Goal: Transaction & Acquisition: Purchase product/service

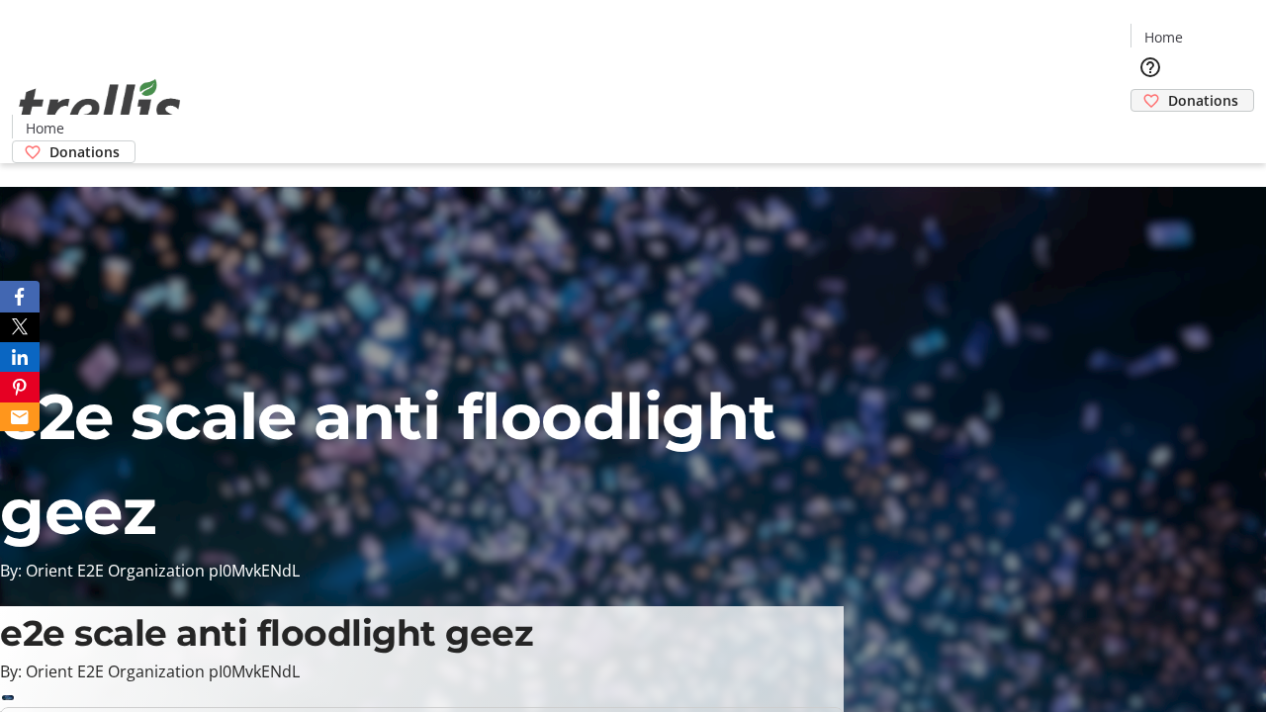
click at [1168, 90] on span "Donations" at bounding box center [1203, 100] width 70 height 21
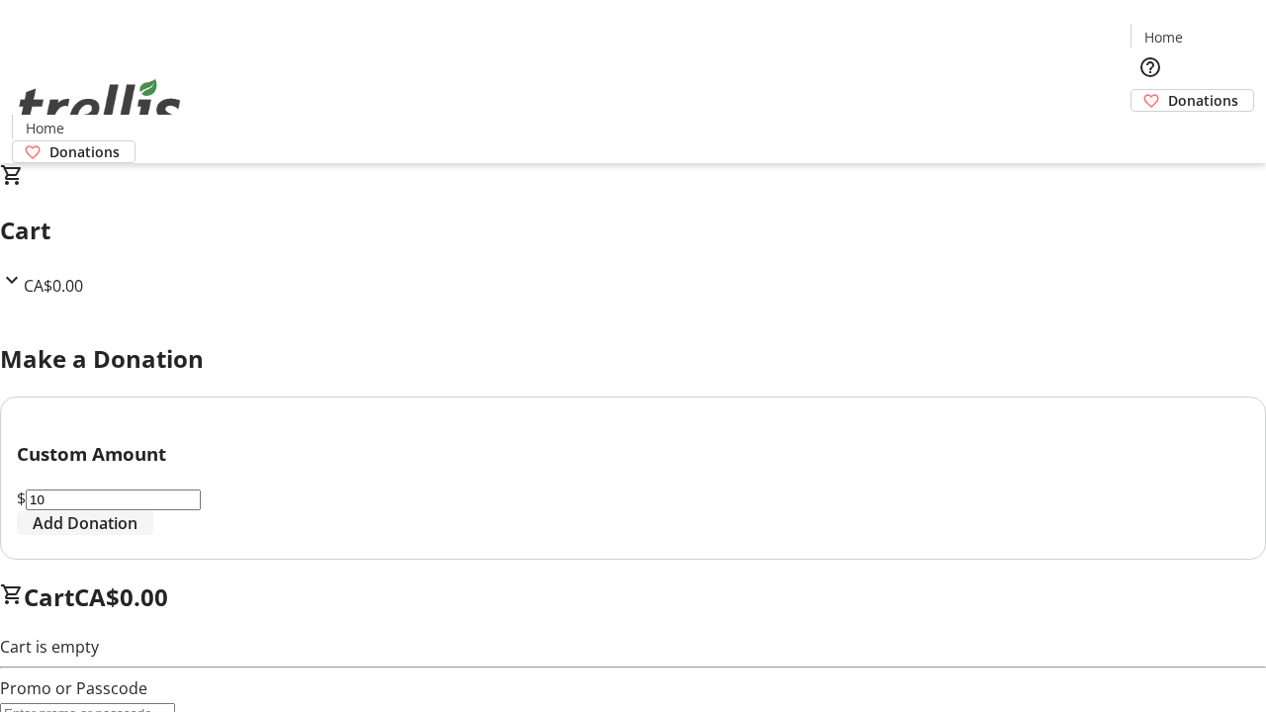
click at [137, 535] on span "Add Donation" at bounding box center [85, 523] width 105 height 24
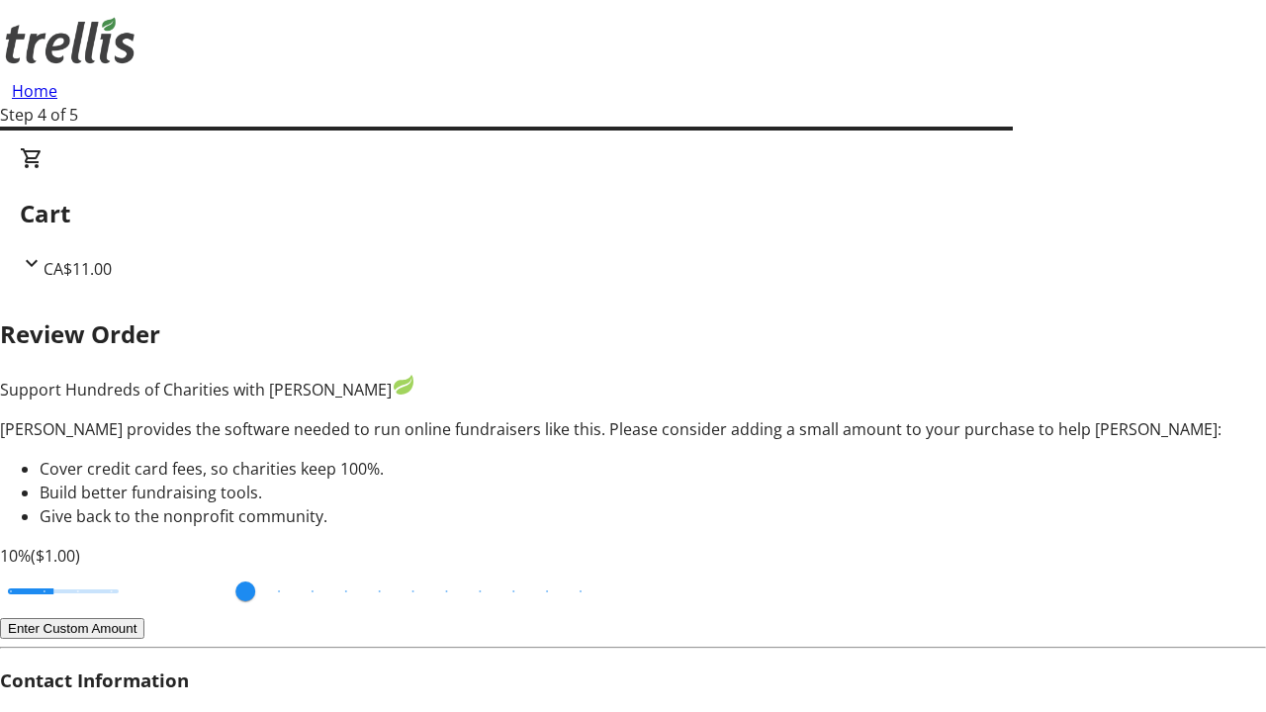
type input "20"
click at [139, 570] on input "Cover fees percentage" at bounding box center [63, 592] width 152 height 44
